Goal: Task Accomplishment & Management: Manage account settings

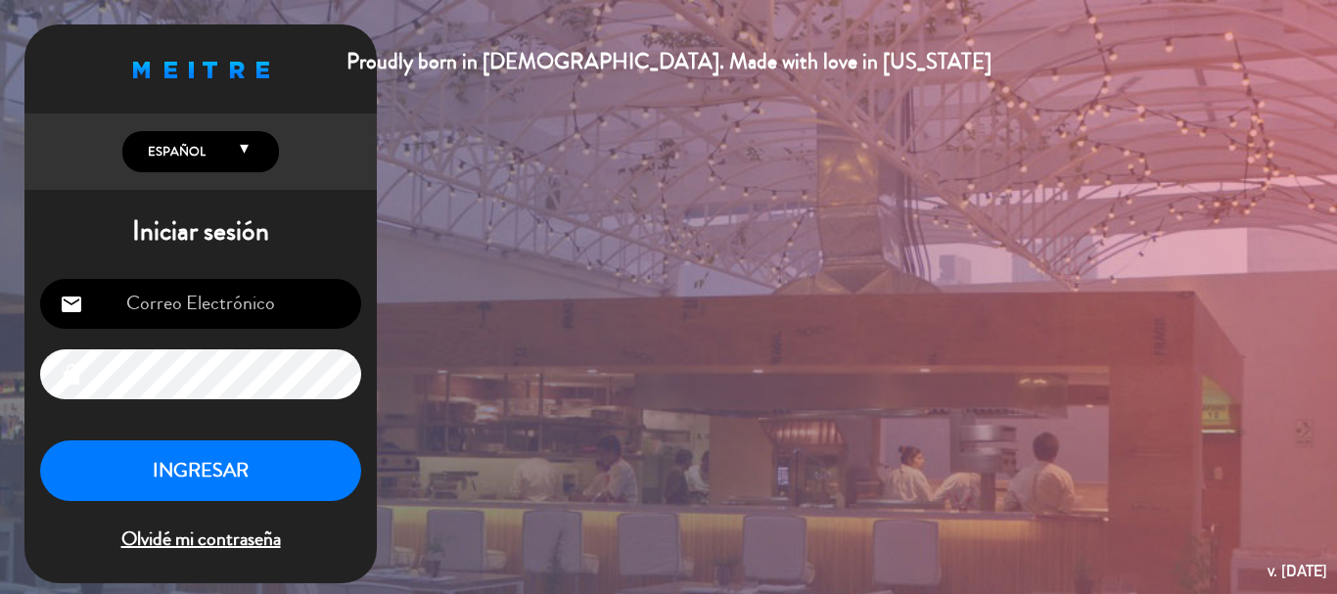
type input "[PERSON_NAME][EMAIL_ADDRESS][PERSON_NAME][DOMAIN_NAME]"
click at [267, 479] on button "INGRESAR" at bounding box center [200, 471] width 321 height 62
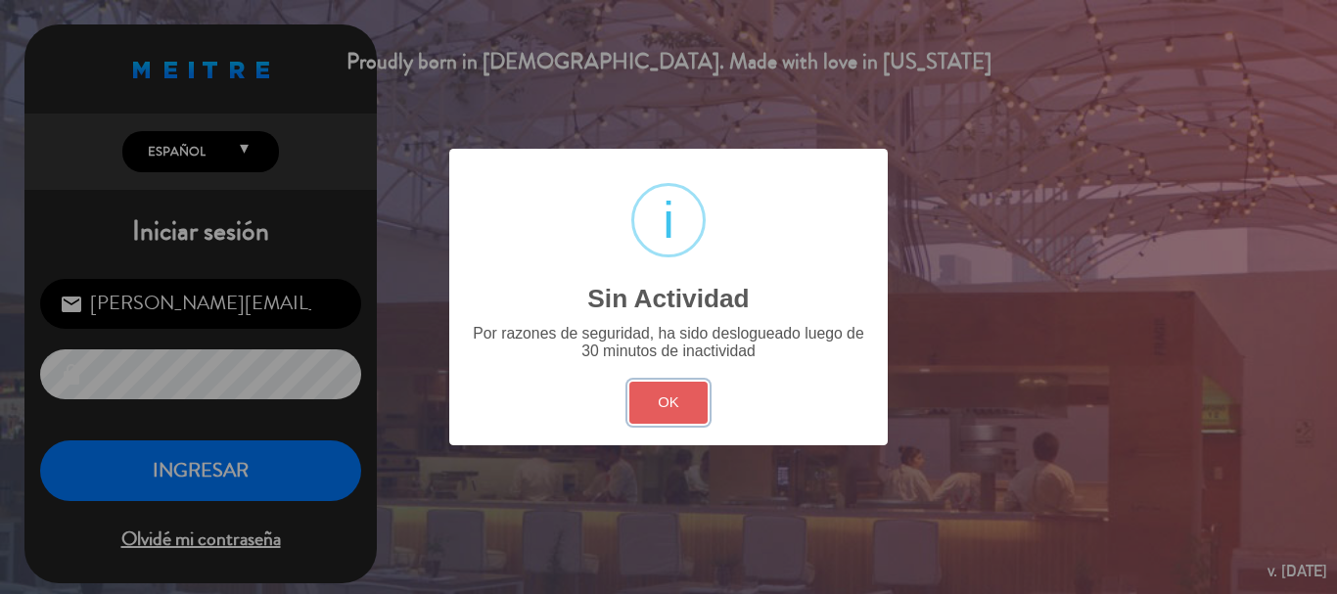
click at [662, 417] on button "OK" at bounding box center [668, 403] width 79 height 42
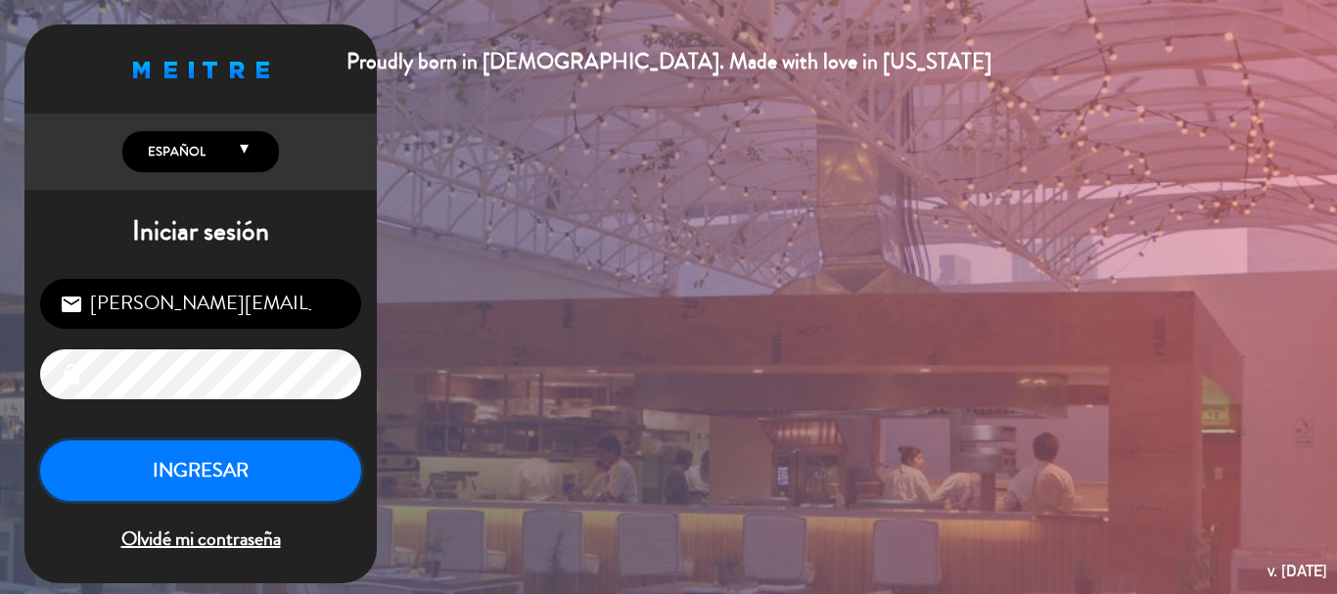
click at [328, 468] on button "INGRESAR" at bounding box center [200, 471] width 321 height 62
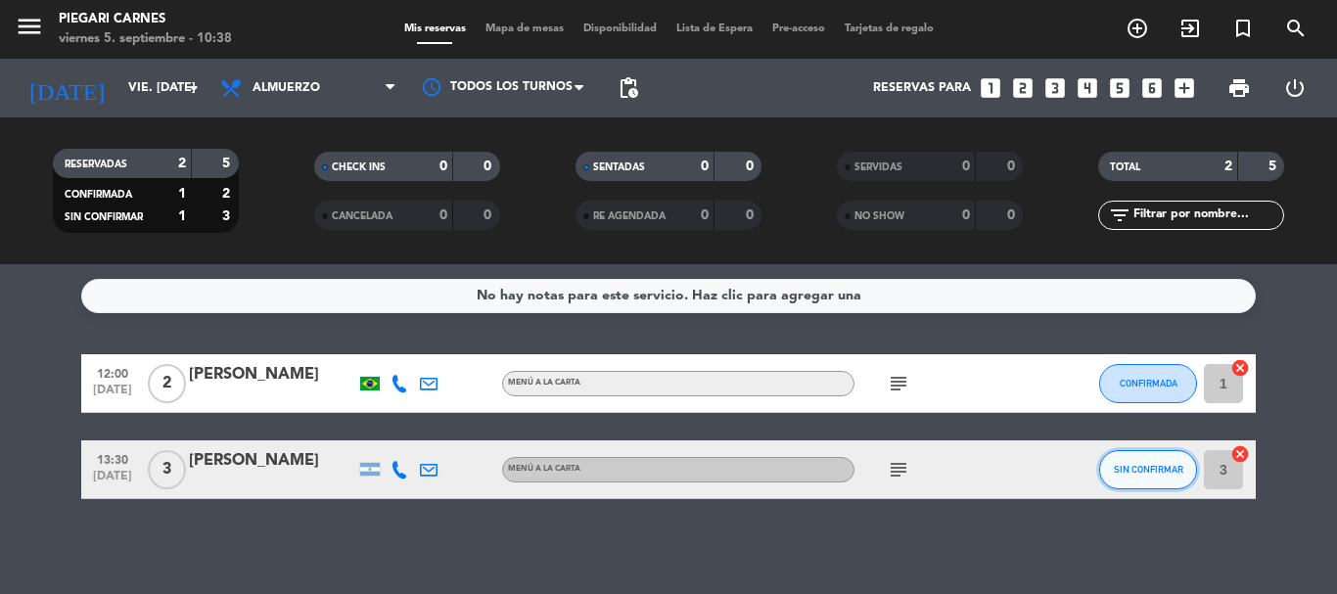
click at [1141, 478] on button "SIN CONFIRMAR" at bounding box center [1148, 469] width 98 height 39
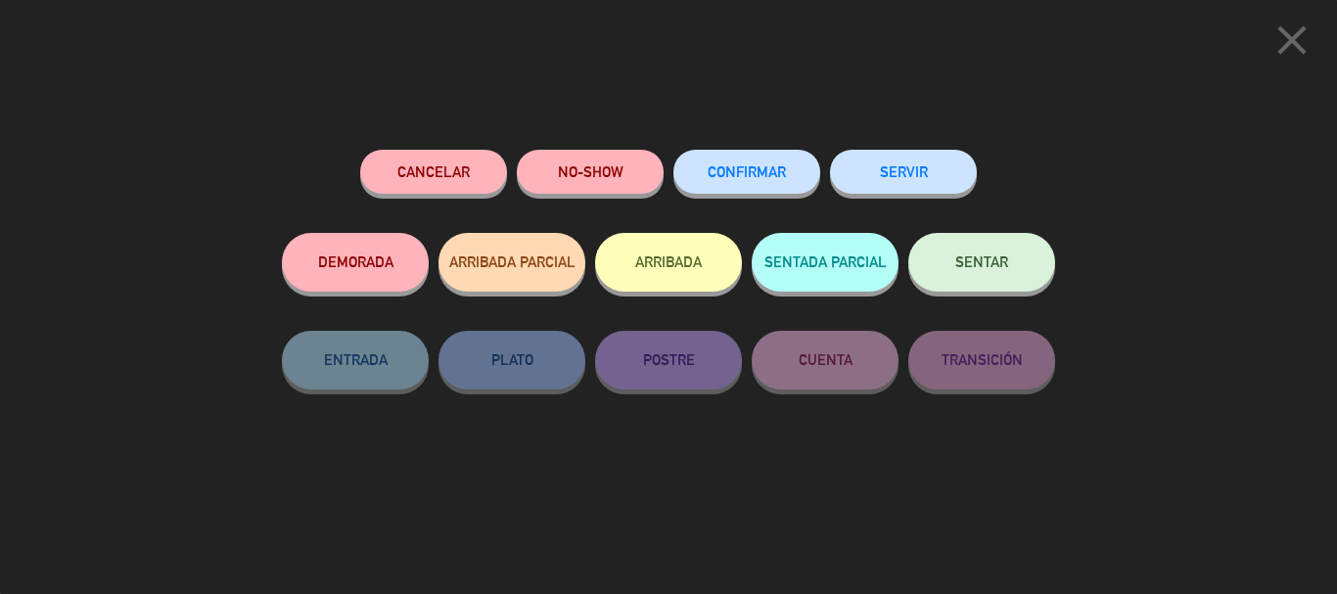
click at [771, 188] on button "CONFIRMAR" at bounding box center [746, 172] width 147 height 44
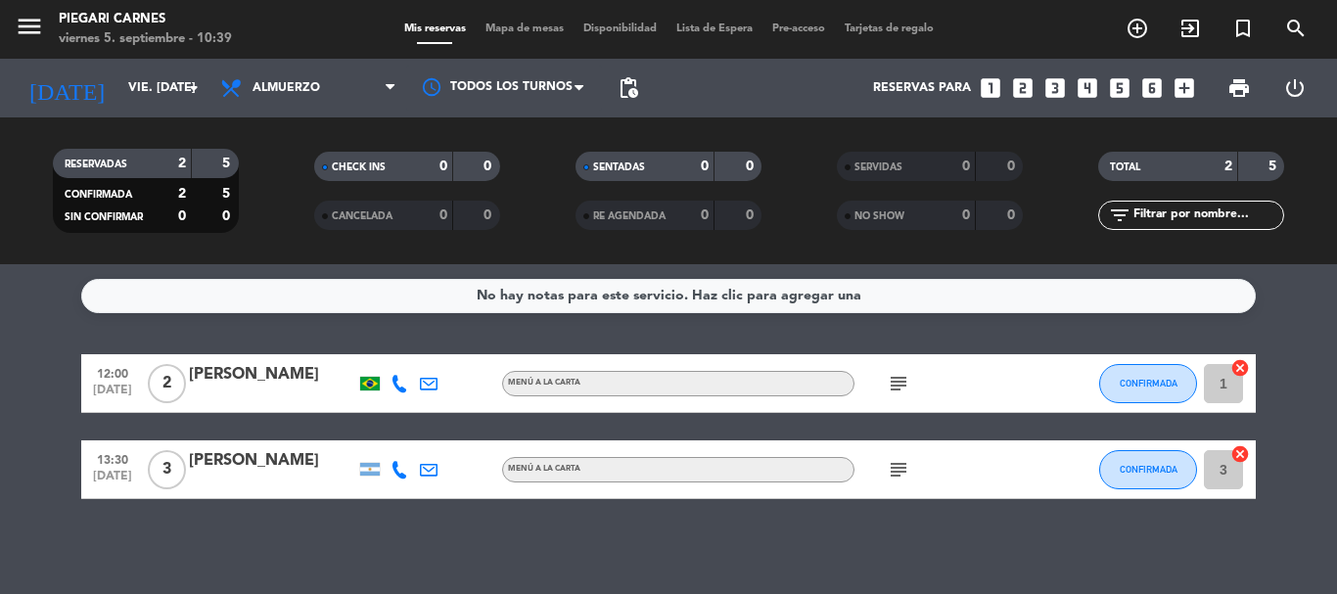
click at [400, 384] on icon at bounding box center [399, 384] width 18 height 18
click at [392, 468] on icon at bounding box center [399, 470] width 18 height 18
